Goal: Information Seeking & Learning: Learn about a topic

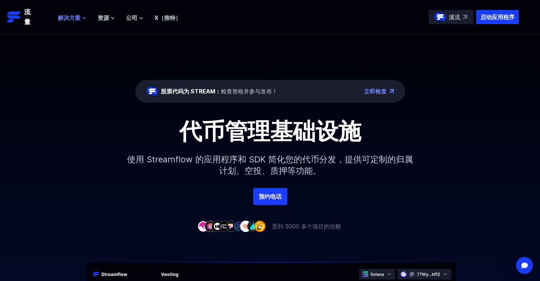
click at [81, 15] on button "解决方案" at bounding box center [72, 17] width 28 height 9
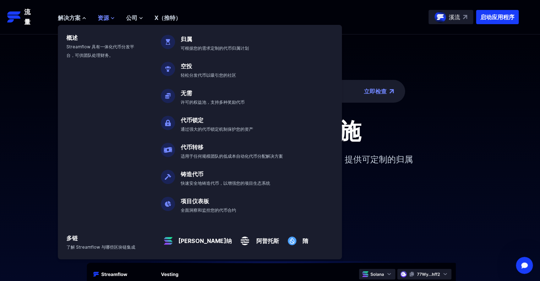
click at [99, 18] on font "资源" at bounding box center [103, 17] width 11 height 7
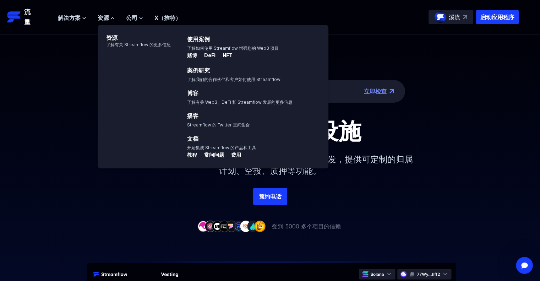
click at [195, 88] on div "博客 了解有关 Web3、DeFi 和 Streamflow 发展的更多信息" at bounding box center [251, 94] width 154 height 23
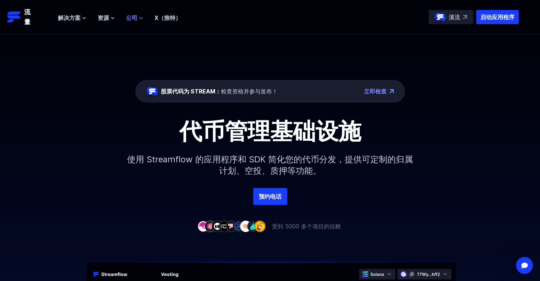
click at [139, 20] on icon at bounding box center [141, 18] width 4 height 4
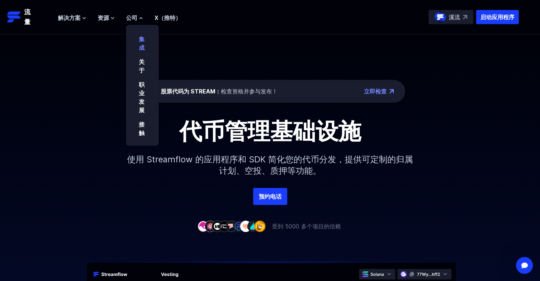
click at [137, 40] on p "集成" at bounding box center [146, 41] width 24 height 21
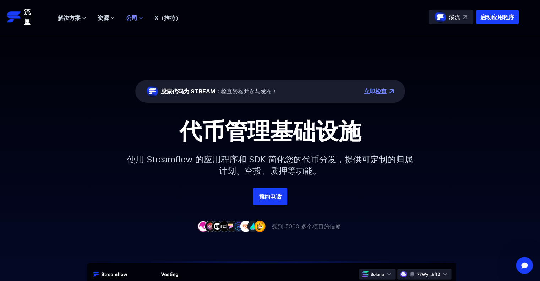
click at [131, 16] on font "公司" at bounding box center [131, 17] width 11 height 7
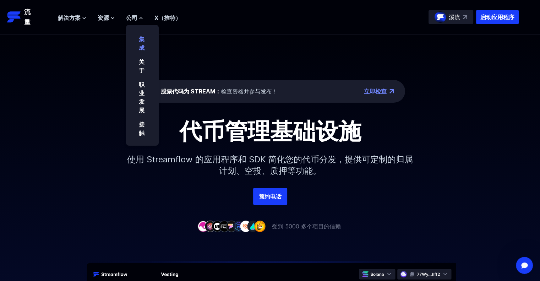
click at [142, 38] on font "集成" at bounding box center [142, 43] width 6 height 16
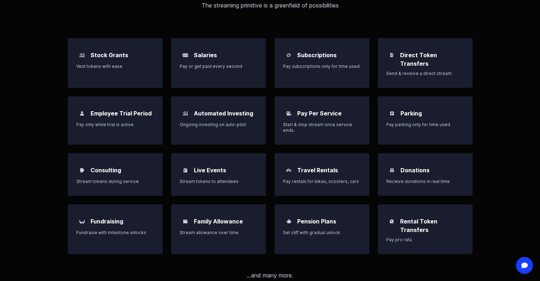
scroll to position [565, 0]
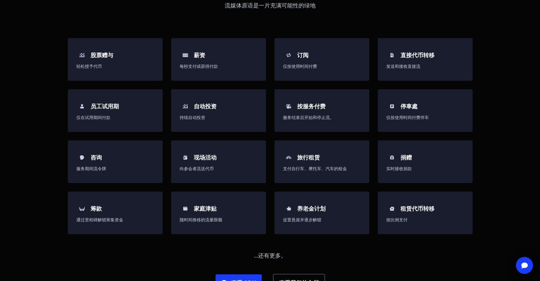
click at [291, 249] on div "股票赠与 轻松授予代币 薪资 每秒支付或获得付款 订阅 仅按使用时间付费 直接代币转移 发送和接收直接流 员工试用期 仅在试用期间付款 自动投资 持续自动投资…" at bounding box center [270, 164] width 404 height 253
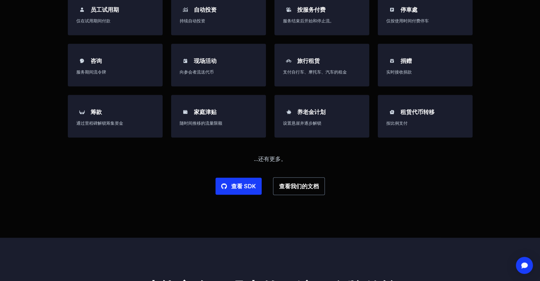
scroll to position [661, 0]
click at [260, 159] on font "...还有更多。" at bounding box center [270, 158] width 33 height 7
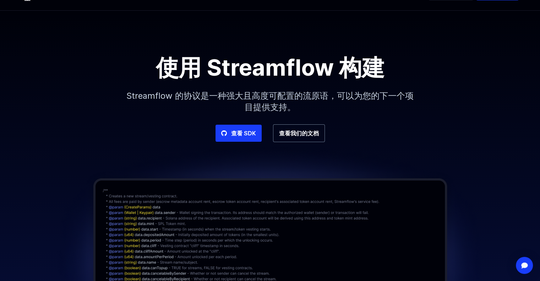
scroll to position [0, 0]
